Goal: Task Accomplishment & Management: Manage account settings

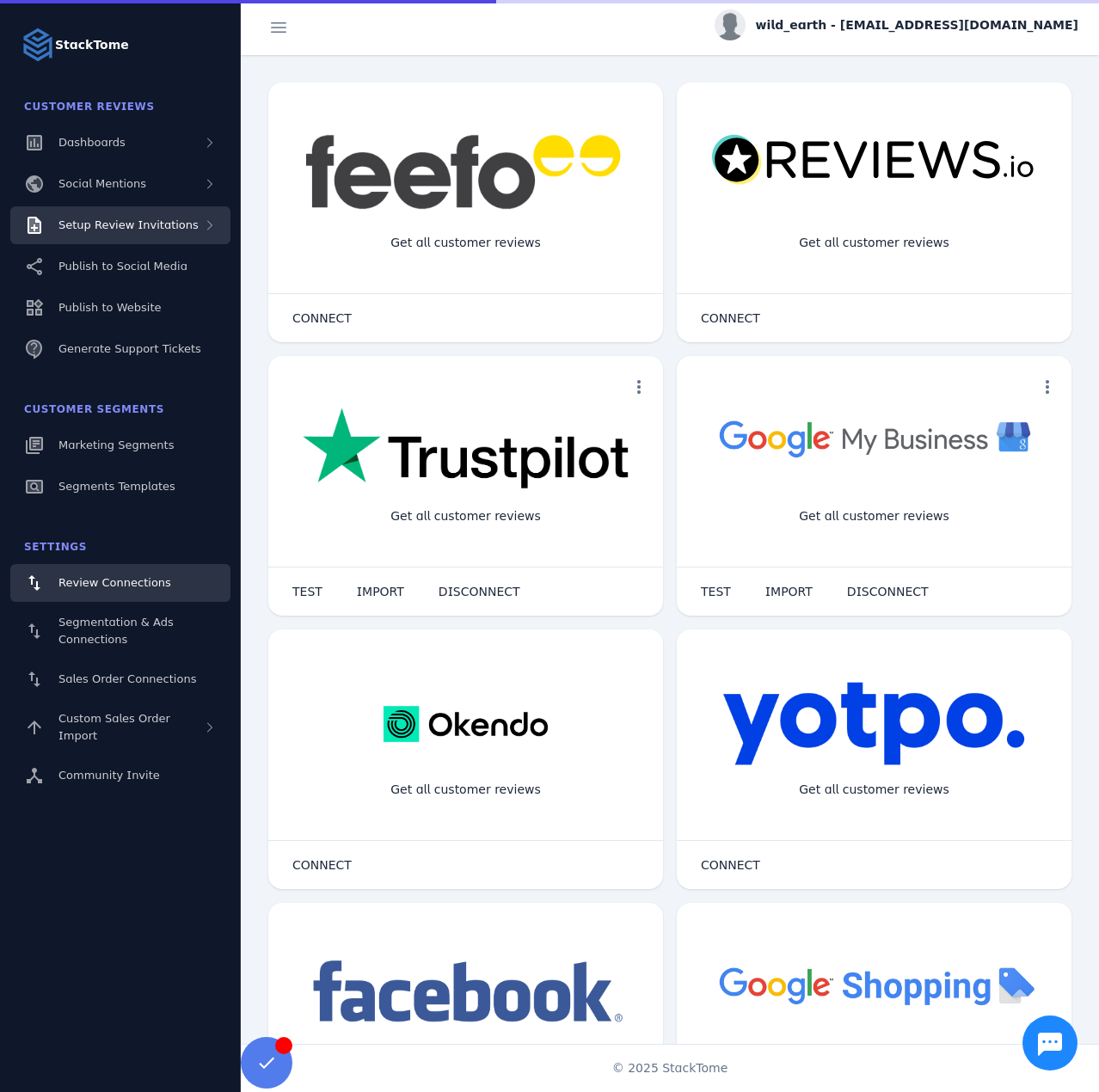
click at [150, 222] on span "Setup Review Invitations" at bounding box center [128, 224] width 140 height 12
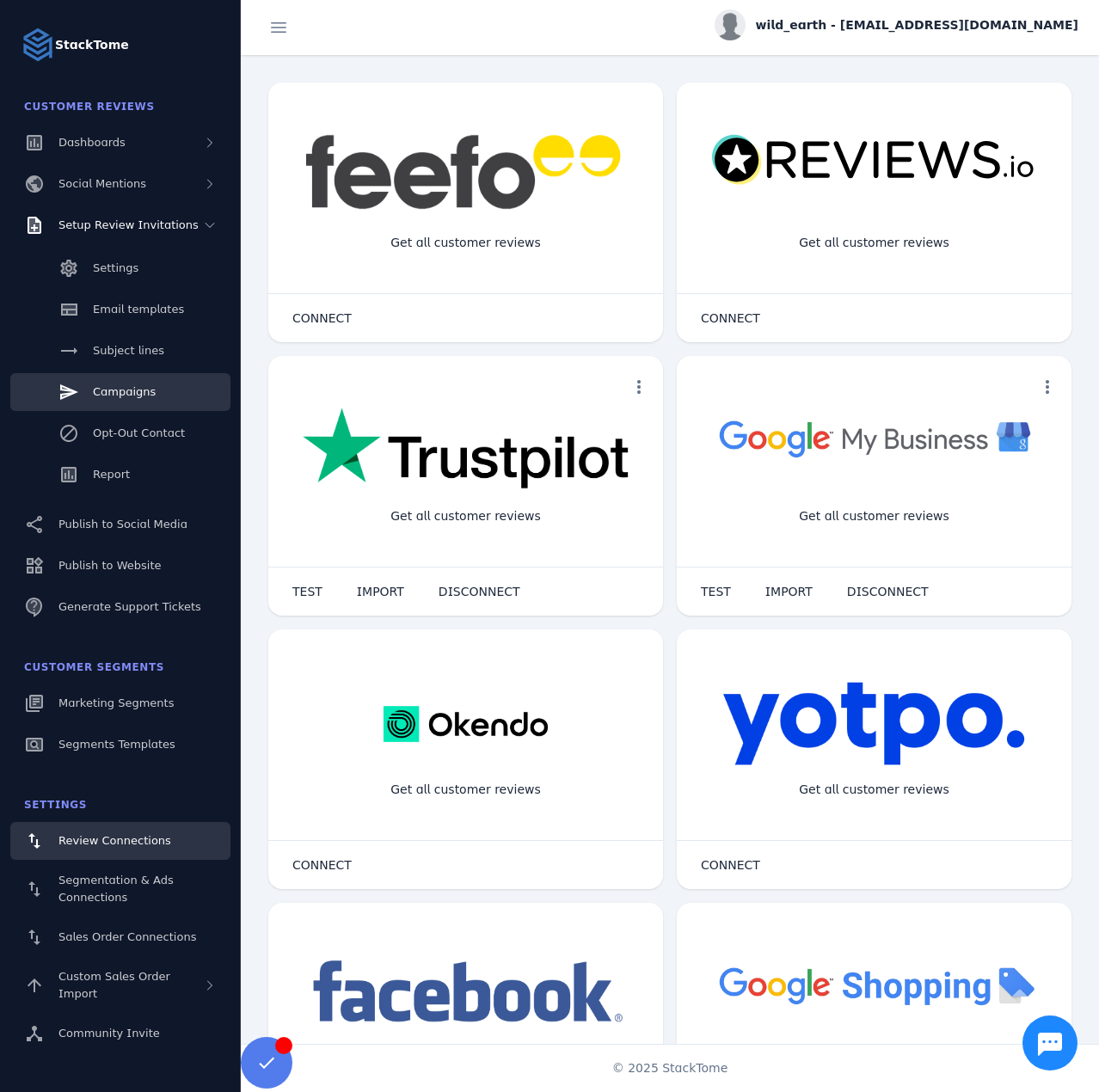
click at [143, 393] on span "Campaigns" at bounding box center [125, 391] width 63 height 12
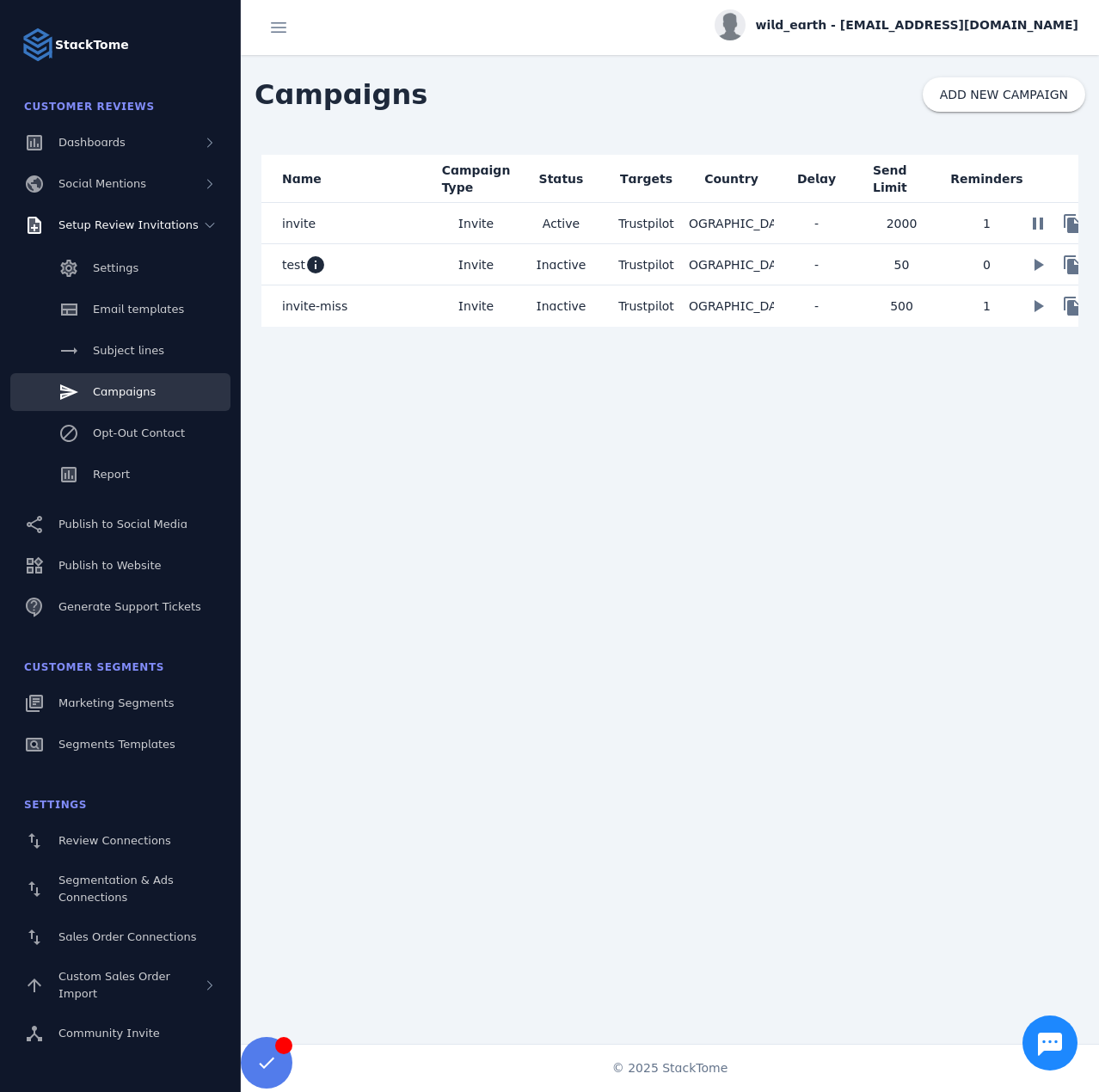
click at [544, 222] on mat-cell "Active" at bounding box center [561, 223] width 85 height 41
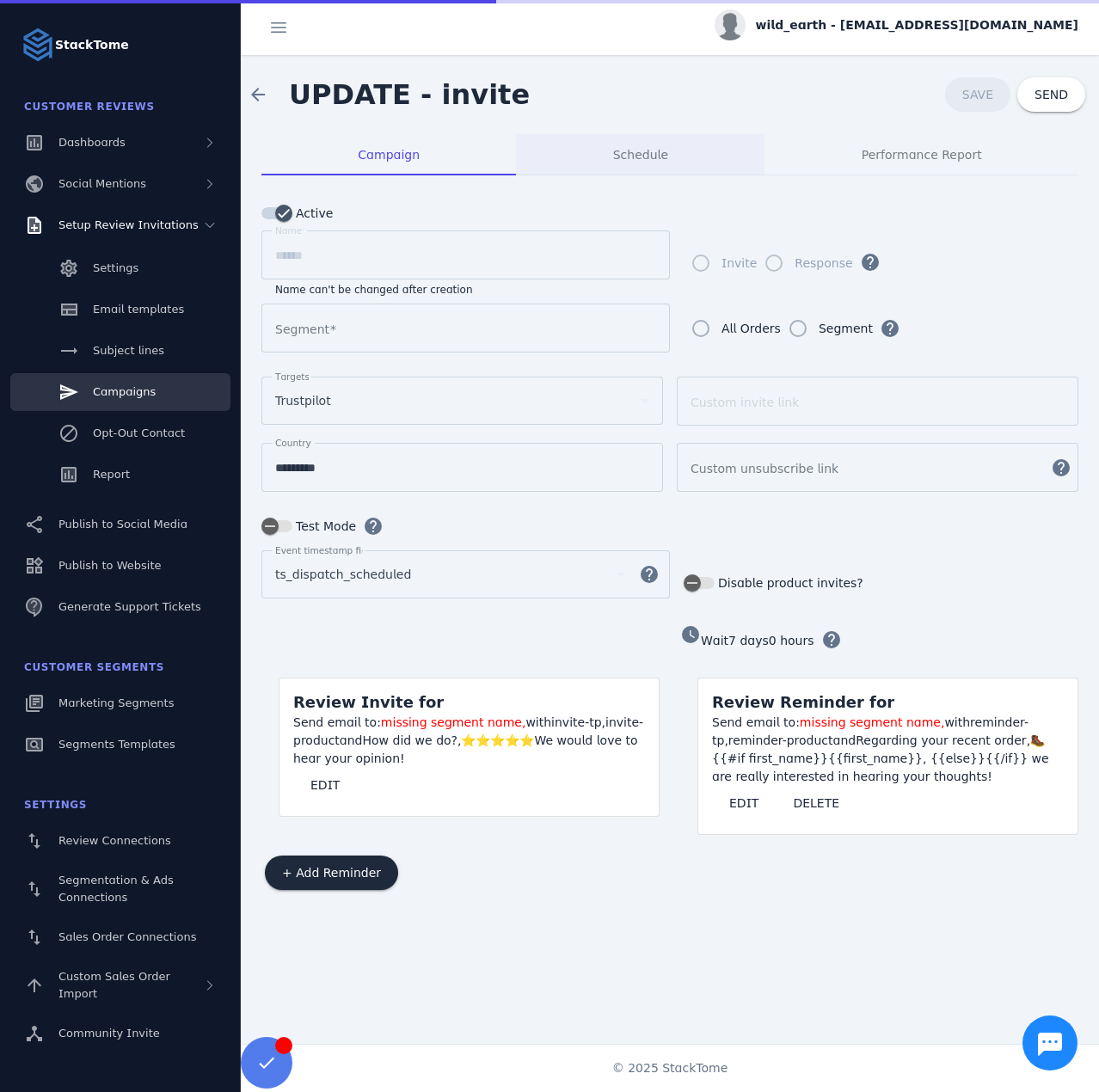
click at [640, 143] on span "Schedule" at bounding box center [640, 154] width 55 height 41
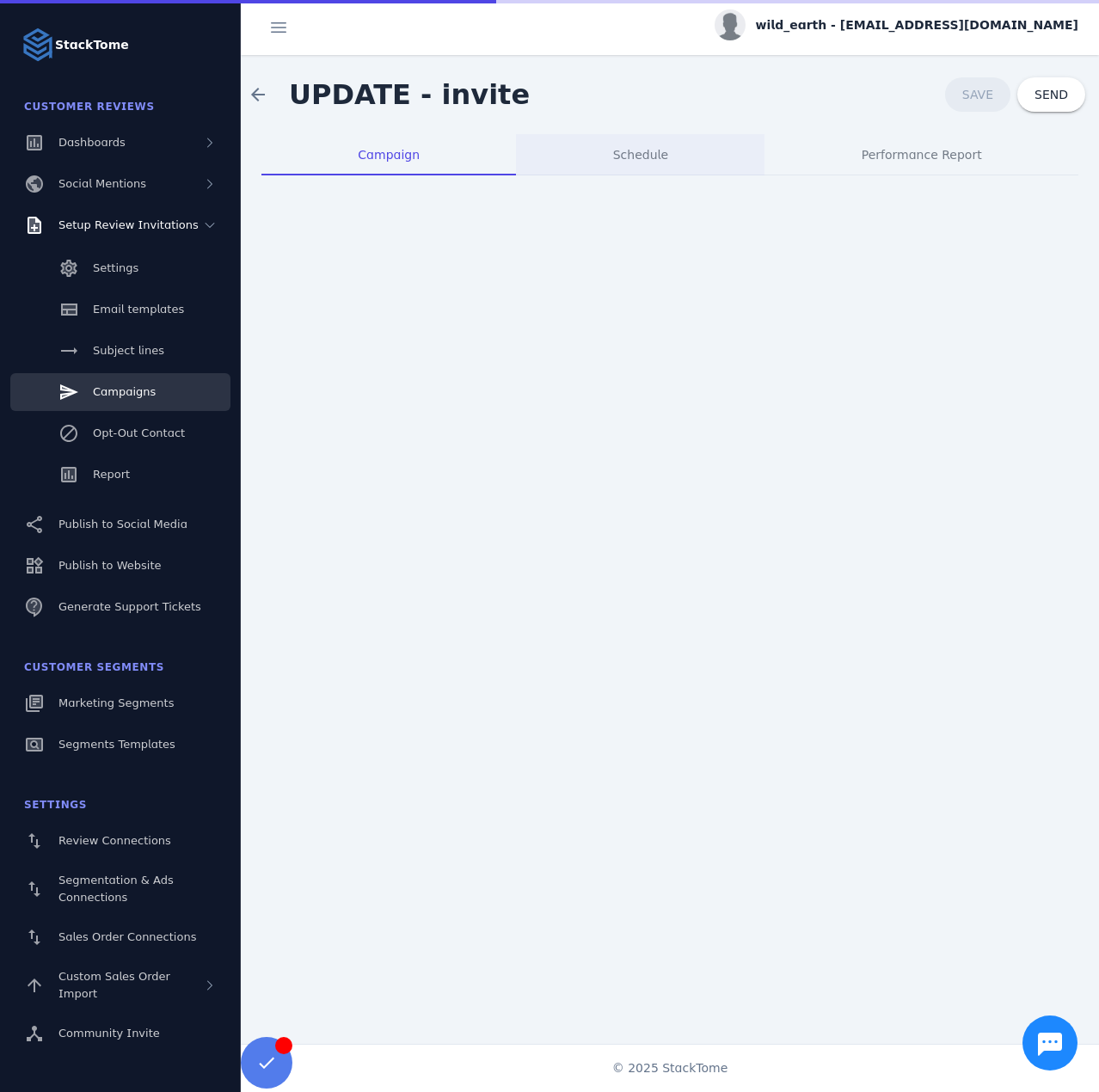
type input "**********"
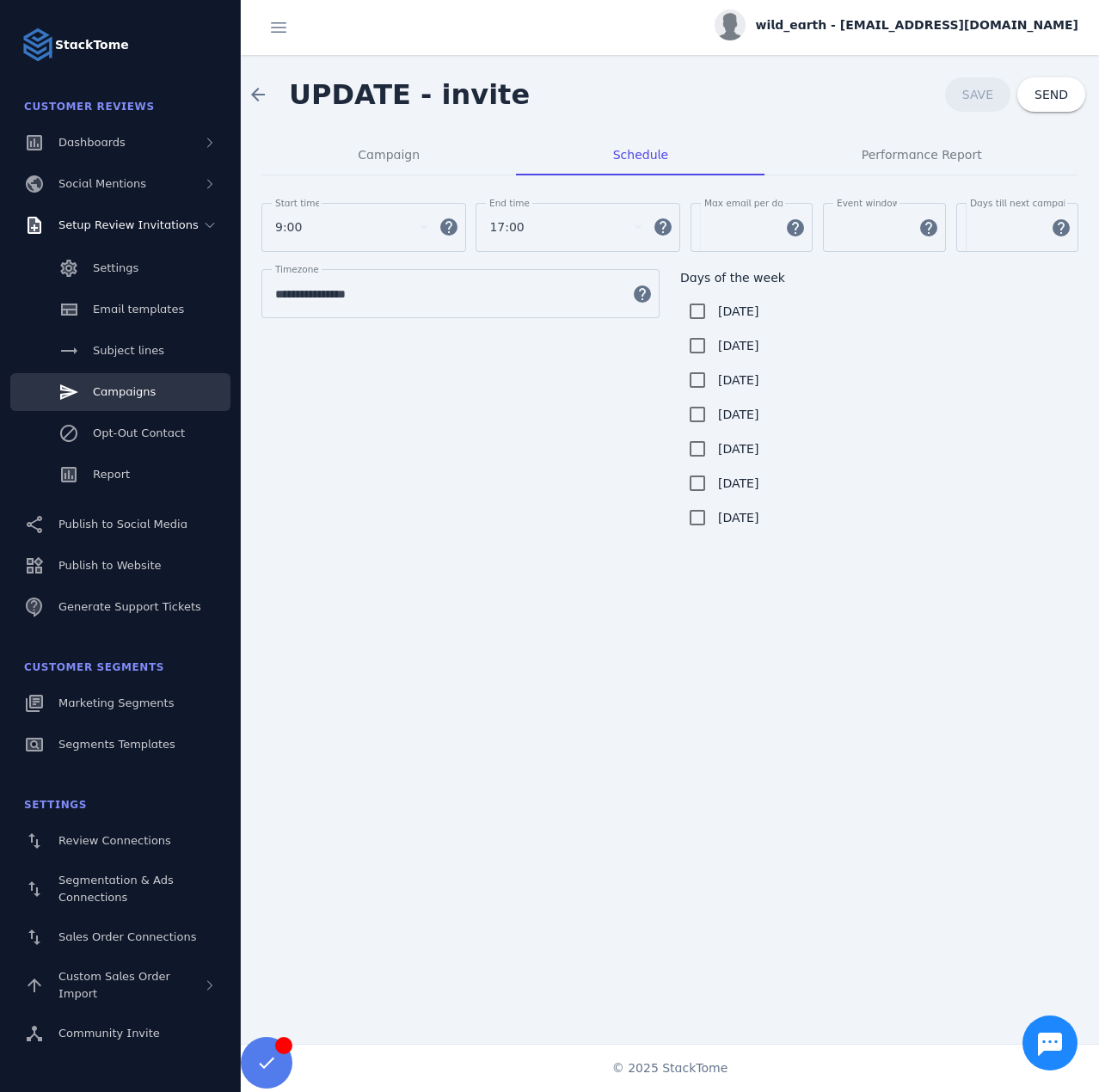
click at [942, 30] on span "wild_earth - [EMAIL_ADDRESS][DOMAIN_NAME]" at bounding box center [917, 25] width 323 height 18
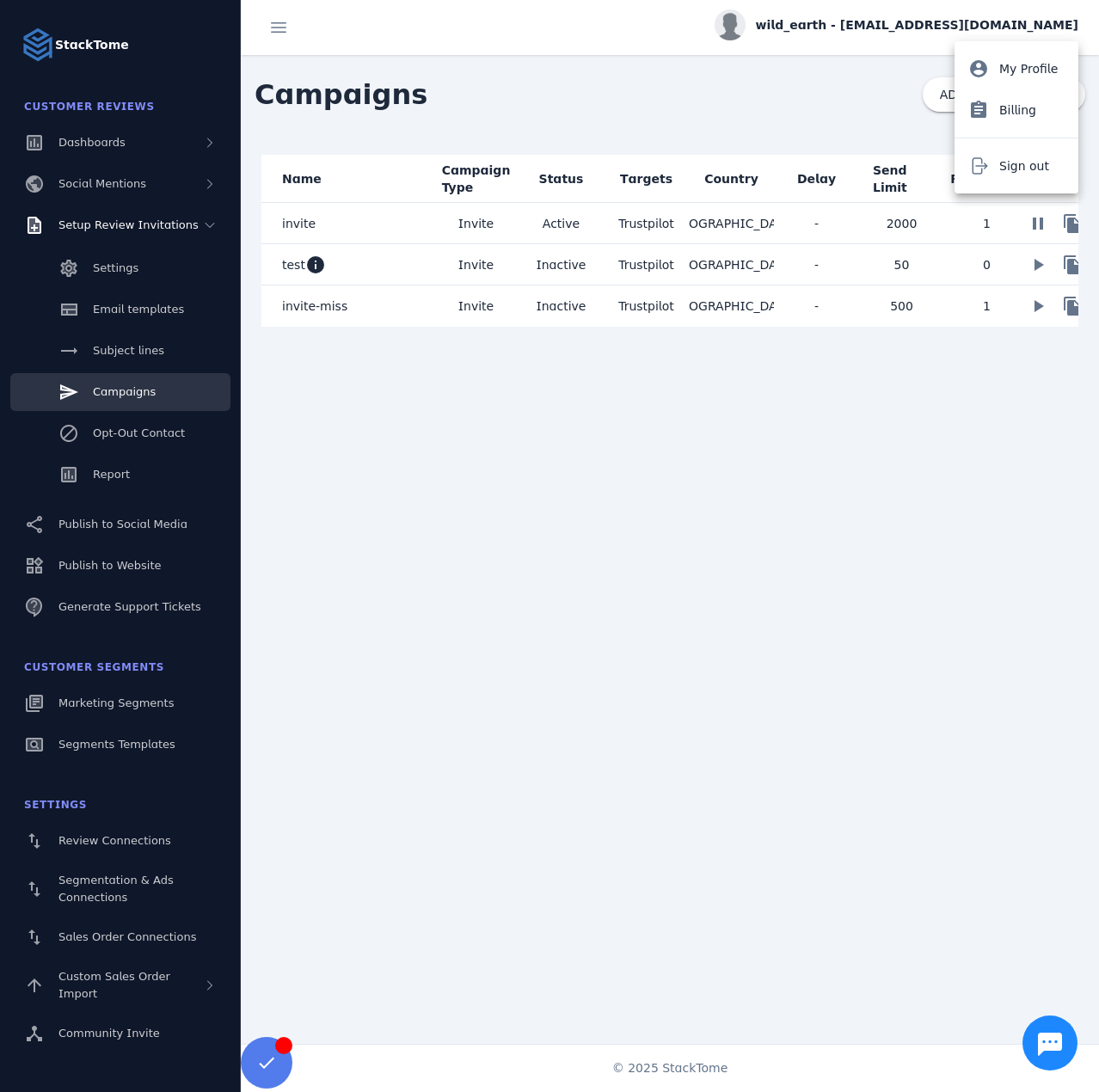
click at [998, 170] on button "Sign out" at bounding box center [1016, 166] width 124 height 41
